Goal: Use online tool/utility: Utilize a website feature to perform a specific function

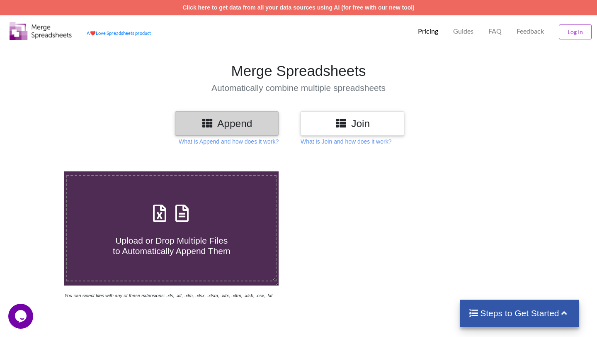
click at [177, 214] on icon at bounding box center [182, 208] width 21 height 17
click at [41, 171] on input "Upload or Drop Multiple Files to Automatically Append Them" at bounding box center [41, 171] width 0 height 0
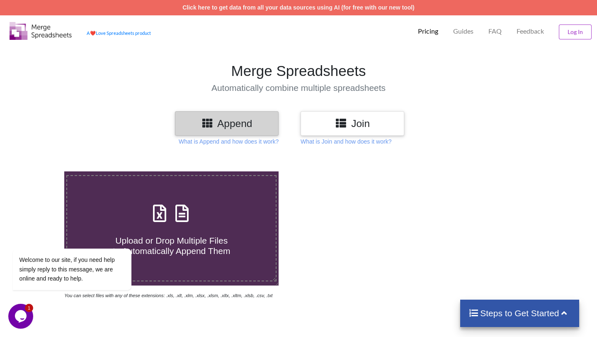
click at [225, 197] on label "Upload or Drop Multiple Files to Automatically Append Them" at bounding box center [171, 228] width 210 height 106
click at [41, 171] on input "Upload or Drop Multiple Files to Automatically Append Them" at bounding box center [41, 171] width 0 height 0
type input "C:\fakepath\PEGDA_cast1_20250709T112740.csv"
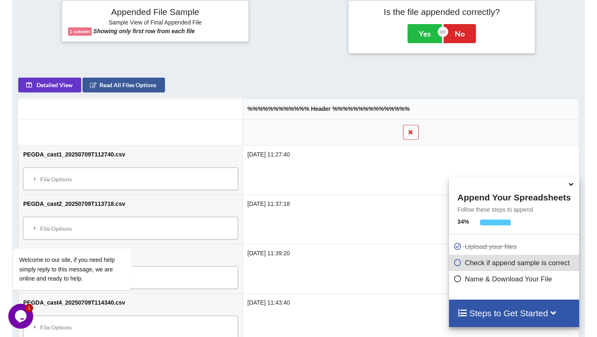
scroll to position [334, 0]
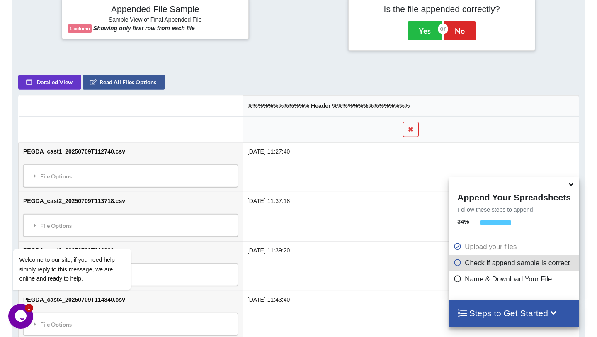
click at [571, 185] on icon at bounding box center [571, 182] width 9 height 7
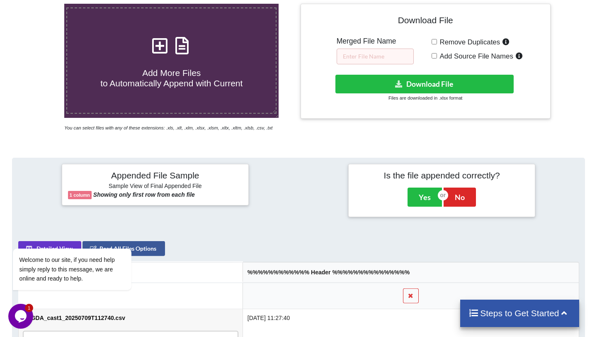
scroll to position [0, 0]
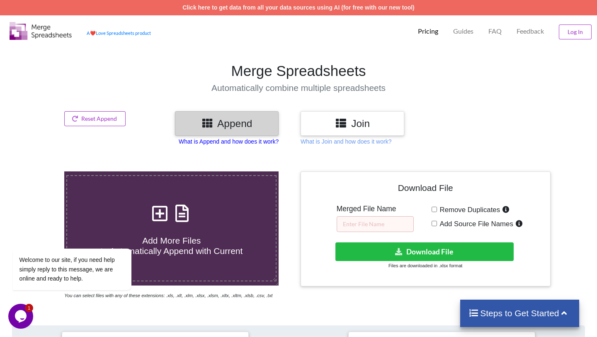
click at [255, 140] on p "What is Append and how does it work?" at bounding box center [229, 141] width 100 height 8
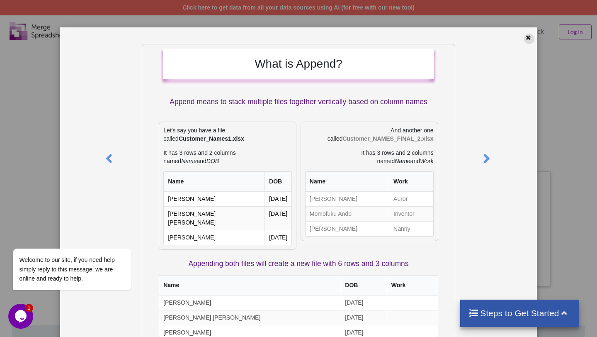
click at [525, 39] on icon at bounding box center [528, 37] width 7 height 6
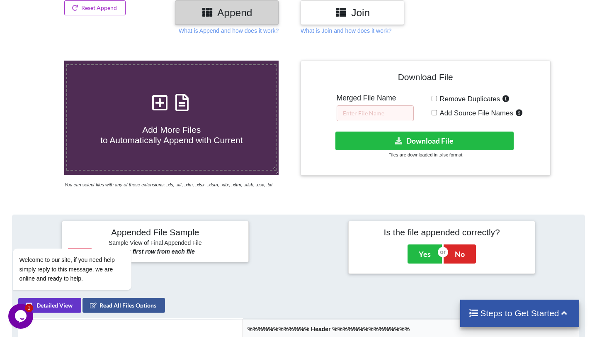
scroll to position [112, 0]
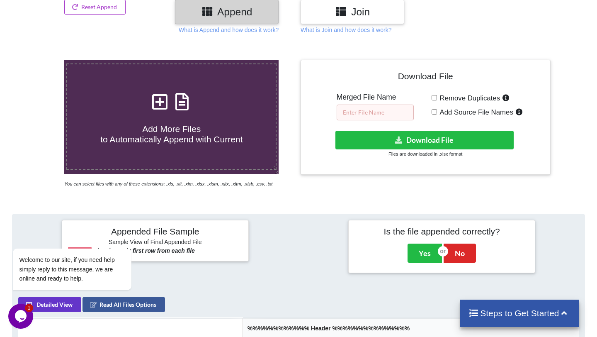
click at [394, 112] on input "text" at bounding box center [375, 113] width 77 height 16
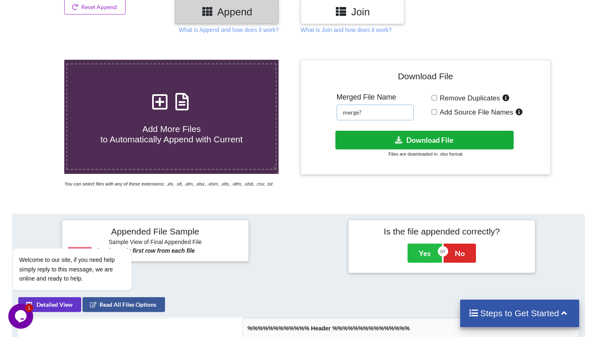
type input "merge?"
click at [472, 141] on button "Download File" at bounding box center [425, 140] width 178 height 19
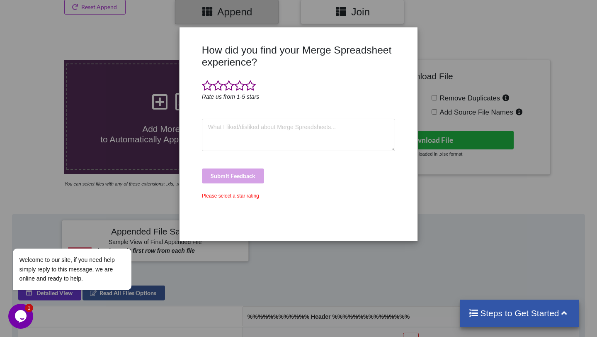
click at [488, 39] on div "How did you find your Merge Spreadsheet experience? Rate us from 1-5 stars Subm…" at bounding box center [298, 168] width 597 height 337
click at [463, 53] on div "How did you find your Merge Spreadsheet experience? Rate us from 1-5 stars Subm…" at bounding box center [298, 168] width 597 height 337
click at [298, 291] on div "How did you find your Merge Spreadsheet experience? Rate us from 1-5 stars Subm…" at bounding box center [298, 168] width 597 height 337
click at [228, 84] on span at bounding box center [229, 86] width 11 height 12
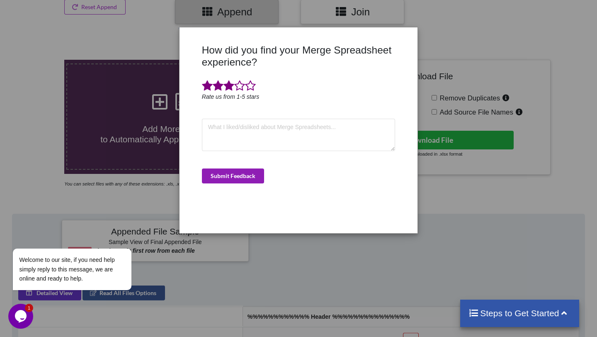
click at [253, 176] on button "Submit Feedback" at bounding box center [233, 175] width 62 height 15
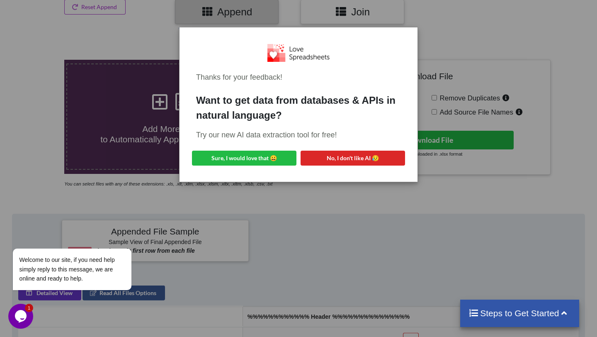
click at [323, 194] on div "Thanks for your feedback! Want to get data from databases & APIs in natural lan…" at bounding box center [298, 168] width 597 height 337
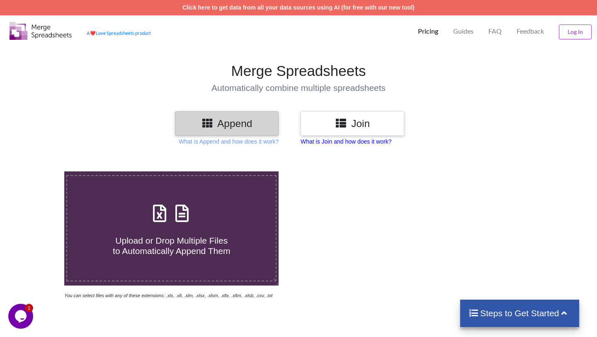
click at [370, 143] on p "What is Join and how does it work?" at bounding box center [346, 141] width 91 height 8
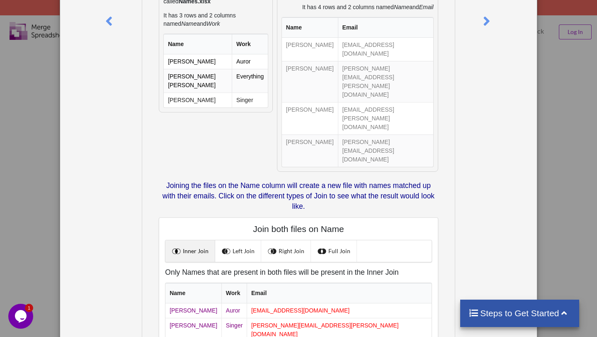
scroll to position [146, 0]
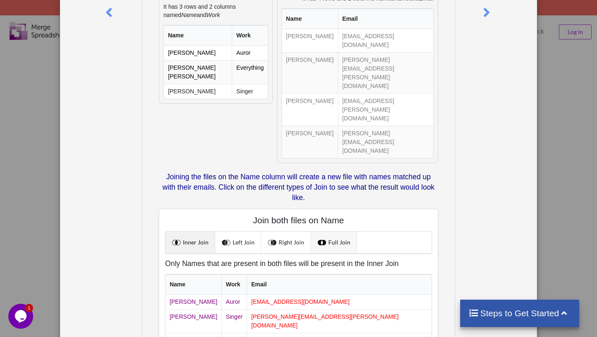
click at [324, 231] on link "Full Join" at bounding box center [334, 242] width 46 height 22
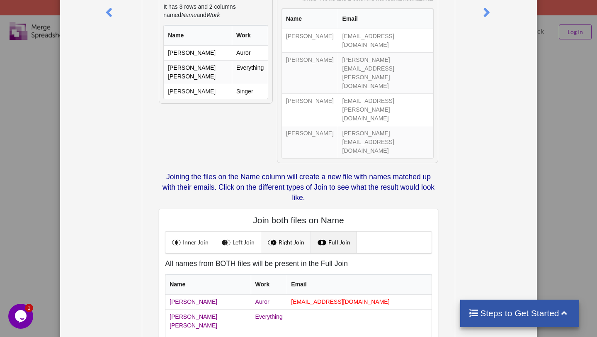
click at [296, 231] on link "Right Join" at bounding box center [286, 242] width 50 height 22
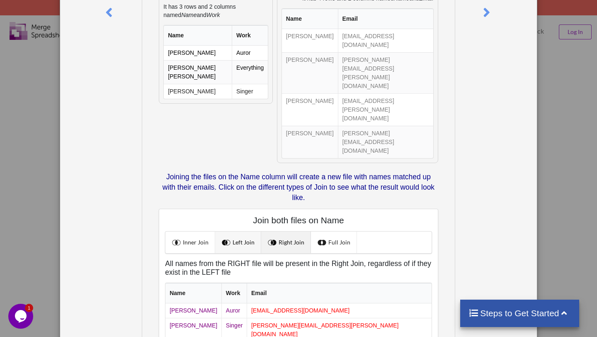
click at [255, 231] on link "Left Join" at bounding box center [238, 242] width 46 height 22
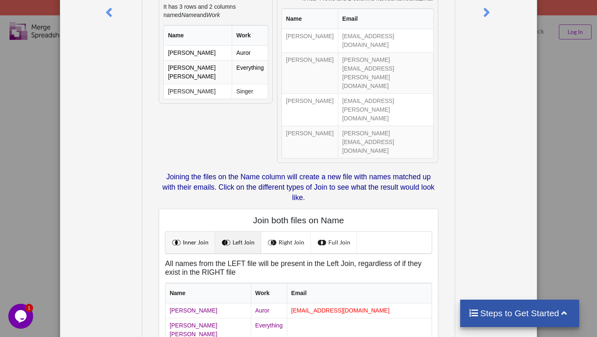
click at [201, 231] on link "Inner Join" at bounding box center [190, 242] width 50 height 22
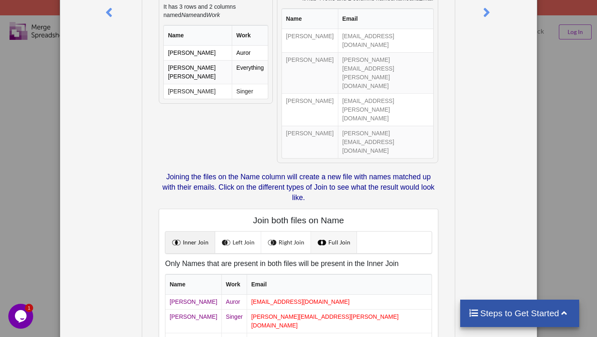
click at [344, 231] on link "Full Join" at bounding box center [334, 242] width 46 height 22
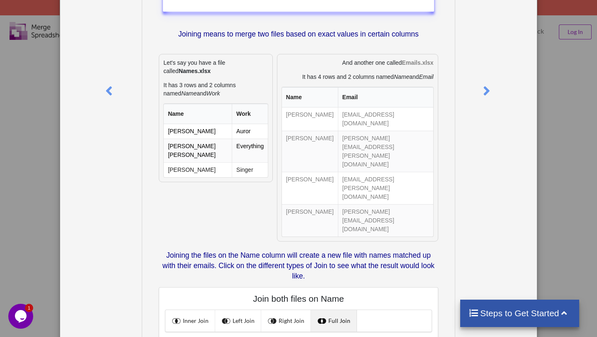
scroll to position [0, 0]
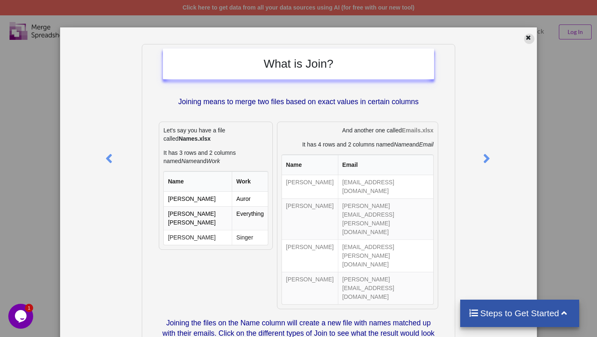
click at [525, 38] on icon at bounding box center [528, 37] width 7 height 6
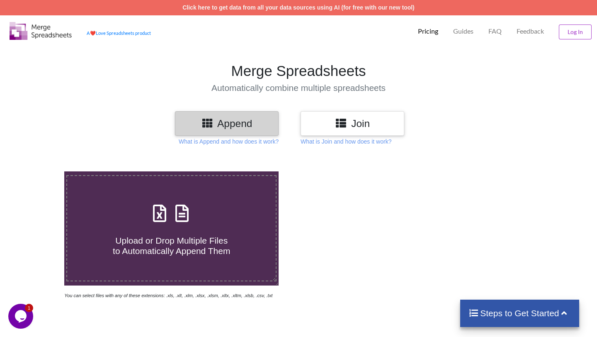
click at [236, 130] on div "Append" at bounding box center [227, 123] width 104 height 24
click at [220, 207] on div "Upload or Drop Multiple Files to Automatically Append Them" at bounding box center [171, 228] width 209 height 56
click at [41, 171] on input "Upload or Drop Multiple Files to Automatically Append Them" at bounding box center [41, 171] width 0 height 0
type input "C:\fakepath\PEGDA_cast1_20250709T112740.csv"
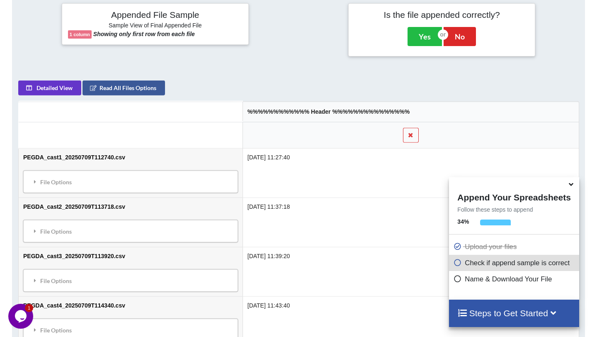
scroll to position [334, 0]
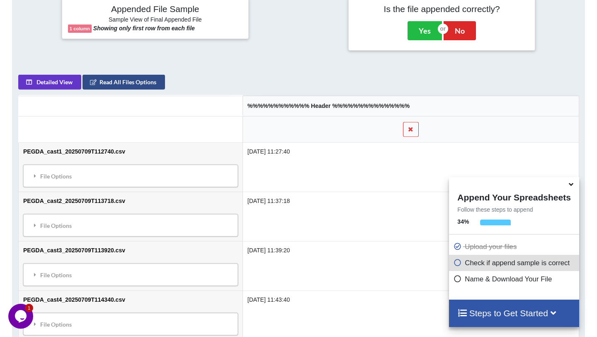
click at [106, 90] on button "Read All Files Options" at bounding box center [124, 82] width 83 height 15
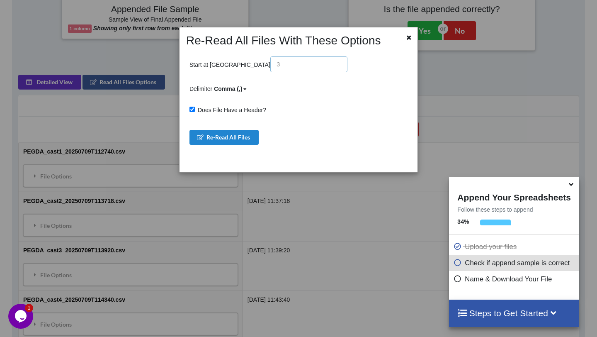
click at [270, 62] on input "text" at bounding box center [308, 64] width 77 height 16
click at [270, 64] on input "text" at bounding box center [308, 64] width 77 height 16
drag, startPoint x: 233, startPoint y: 64, endPoint x: 203, endPoint y: 64, distance: 29.9
click at [203, 64] on p "Start at Row" at bounding box center [269, 64] width 158 height 16
click at [408, 38] on icon at bounding box center [409, 37] width 7 height 6
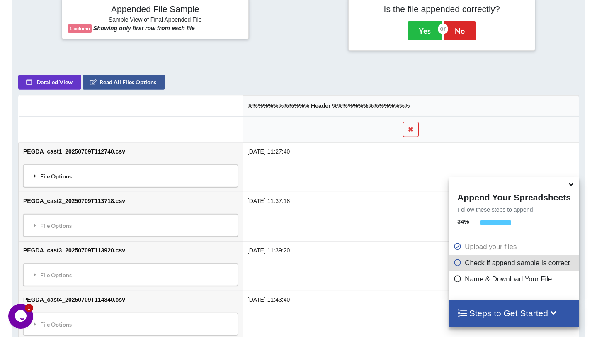
click at [146, 182] on div "File Options" at bounding box center [131, 175] width 210 height 17
